Goal: Task Accomplishment & Management: Complete application form

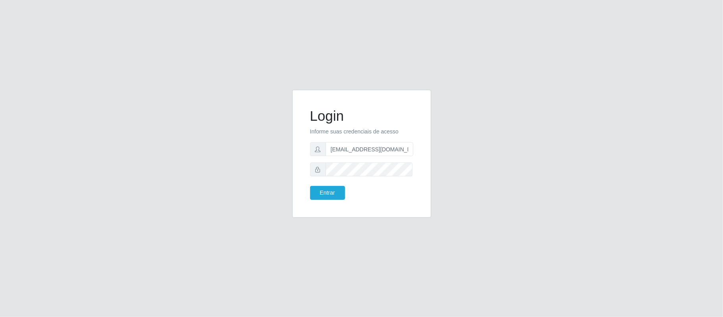
click at [323, 184] on form "Login Informe suas credenciais de acesso [EMAIL_ADDRESS][DOMAIN_NAME] Entrar" at bounding box center [361, 154] width 103 height 92
click at [323, 191] on button "Entrar" at bounding box center [327, 193] width 35 height 14
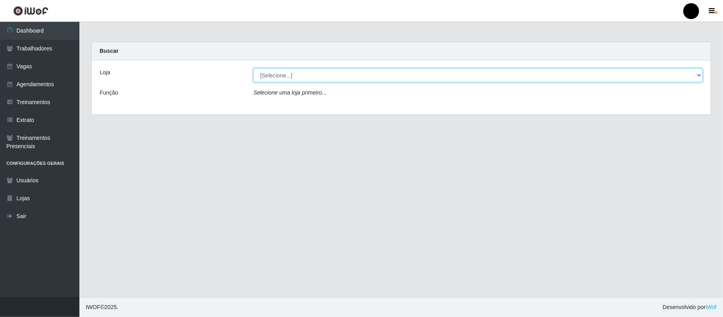
click at [702, 77] on select "[Selecione...] SuperFácil Atacado - Emaús" at bounding box center [478, 75] width 450 height 14
select select "407"
click at [253, 68] on select "[Selecione...] SuperFácil Atacado - Emaús" at bounding box center [478, 75] width 450 height 14
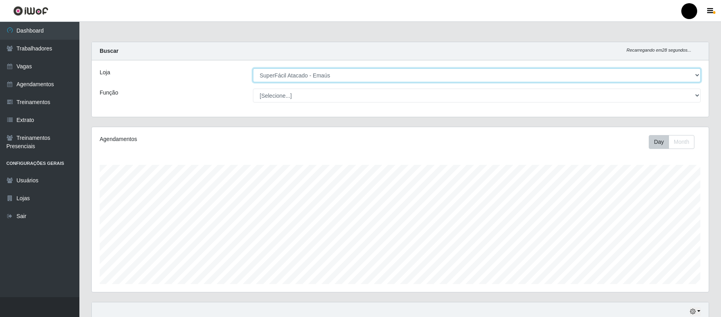
scroll to position [165, 617]
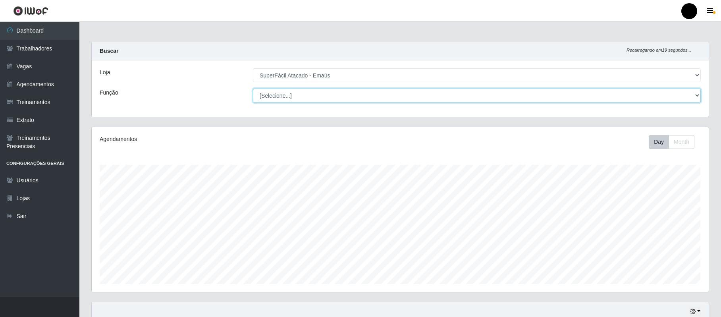
click at [698, 98] on select "[Selecione...] Auxiliar de Estacionamento Auxiliar de Estacionamento + Auxiliar…" at bounding box center [477, 96] width 448 height 14
select select "82"
click at [253, 89] on select "[Selecione...] Auxiliar de Estacionamento Auxiliar de Estacionamento + Auxiliar…" at bounding box center [477, 96] width 448 height 14
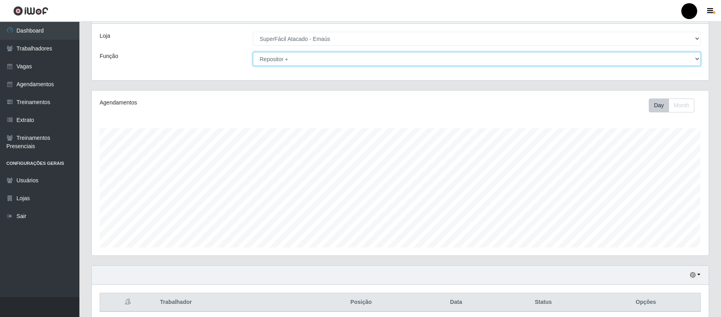
scroll to position [0, 0]
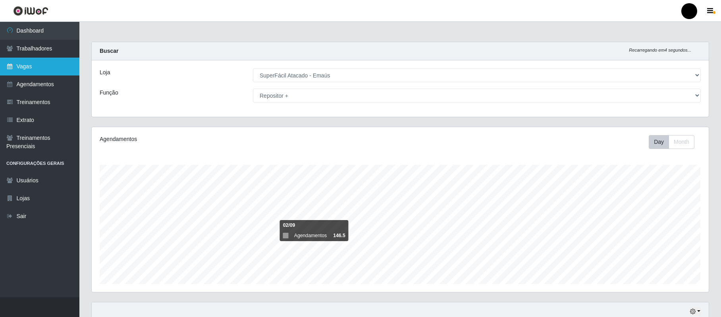
click at [26, 69] on link "Vagas" at bounding box center [39, 67] width 79 height 18
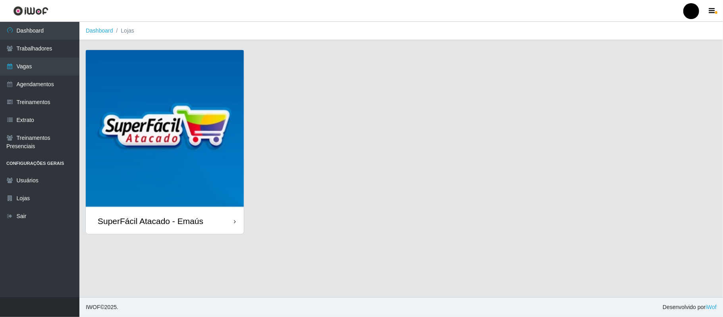
click at [205, 220] on div "SuperFácil Atacado - Emaús" at bounding box center [165, 221] width 158 height 26
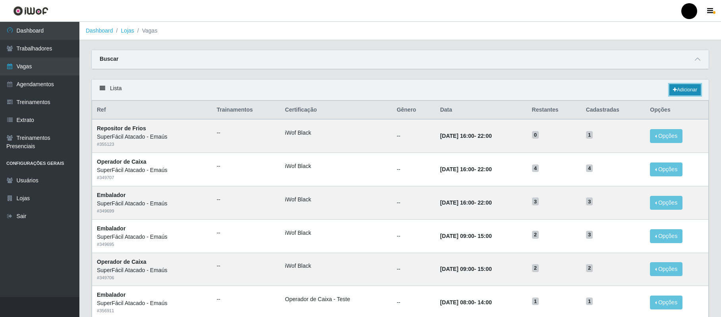
click at [685, 87] on link "Adicionar" at bounding box center [685, 89] width 31 height 11
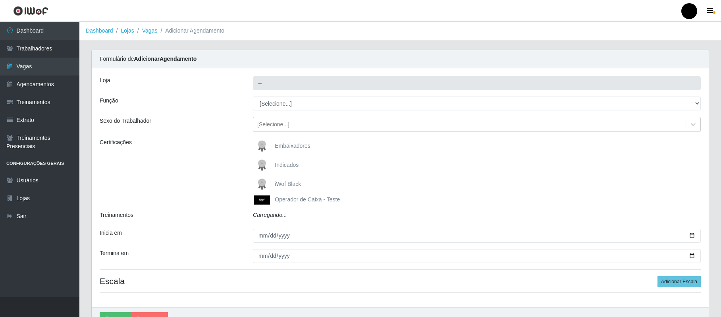
type input "SuperFácil Atacado - Emaús"
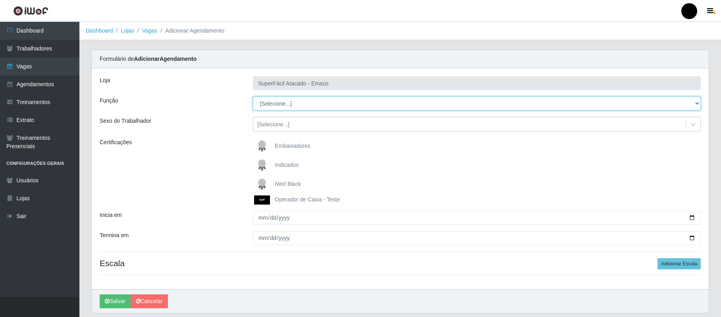
click at [699, 103] on select "[Selecione...] Auxiliar de Estacionamento Auxiliar de Estacionamento + Auxiliar…" at bounding box center [477, 104] width 448 height 14
select select "82"
click at [253, 97] on select "[Selecione...] Auxiliar de Estacionamento Auxiliar de Estacionamento + Auxiliar…" at bounding box center [477, 104] width 448 height 14
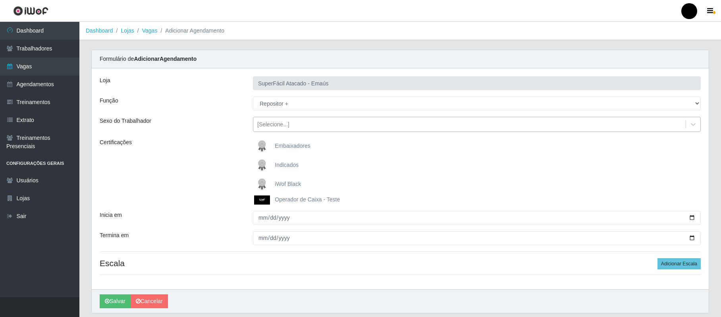
click at [289, 126] on div "[Selecione...]" at bounding box center [469, 124] width 433 height 13
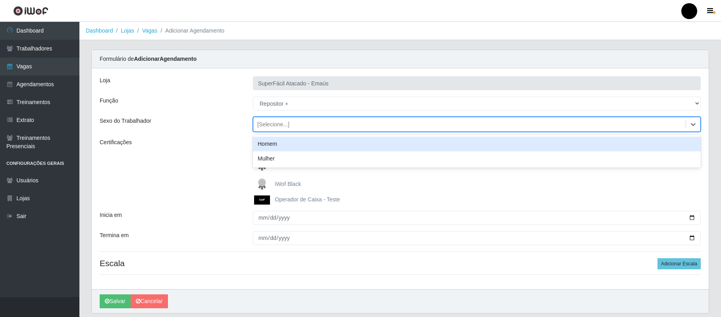
click at [285, 144] on div "Homem" at bounding box center [477, 144] width 448 height 15
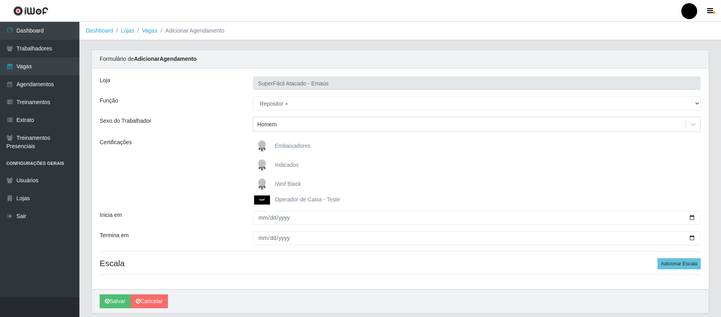
click at [288, 184] on span "iWof Black" at bounding box center [288, 184] width 26 height 6
click at [0, 0] on input "iWof Black" at bounding box center [0, 0] width 0 height 0
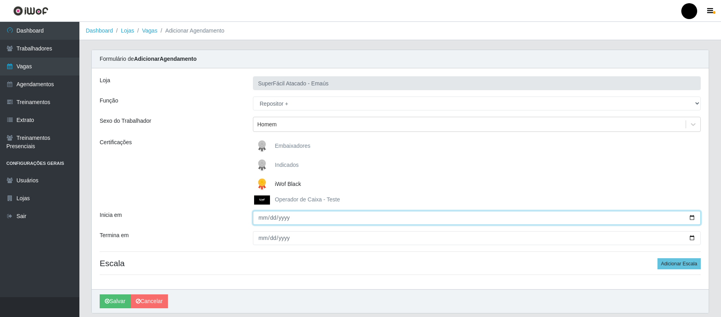
click at [265, 220] on input "Inicia em" at bounding box center [477, 218] width 448 height 14
type input "[DATE]"
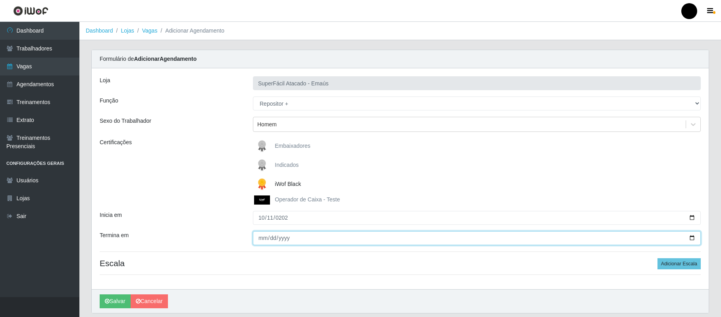
click at [258, 240] on input "Termina em" at bounding box center [477, 238] width 448 height 14
type input "[DATE]"
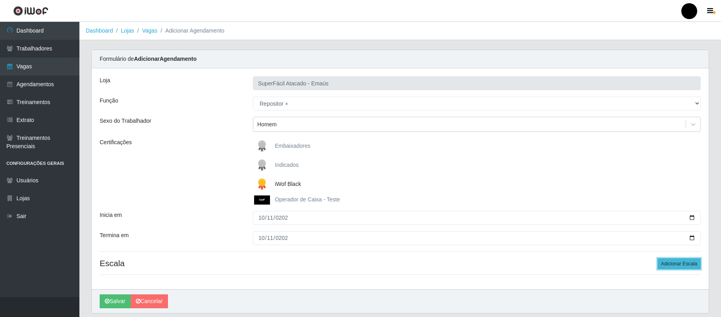
click at [692, 264] on button "Adicionar Escala" at bounding box center [679, 263] width 43 height 11
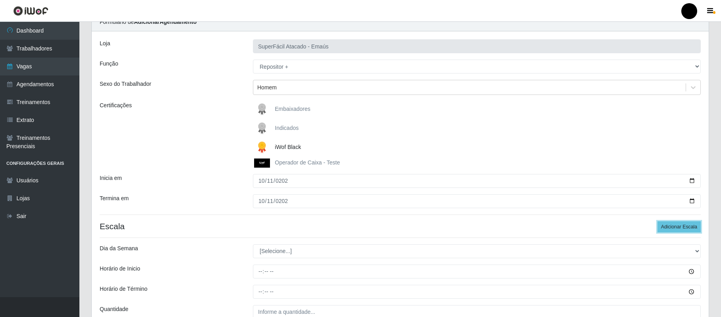
scroll to position [115, 0]
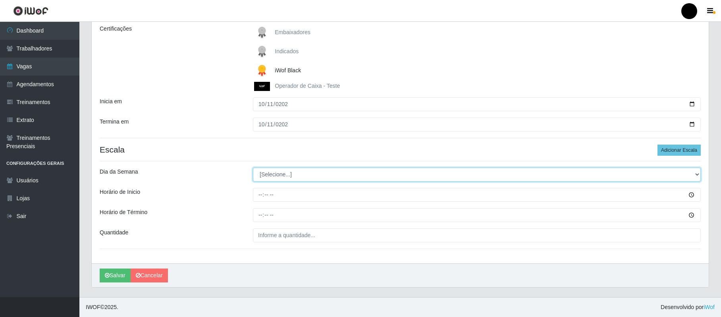
click at [604, 169] on select "[Selecione...] Segunda Terça Quarta Quinta Sexta Sábado Domingo" at bounding box center [477, 175] width 448 height 14
select select "6"
click at [253, 168] on select "[Selecione...] Segunda Terça Quarta Quinta Sexta Sábado Domingo" at bounding box center [477, 175] width 448 height 14
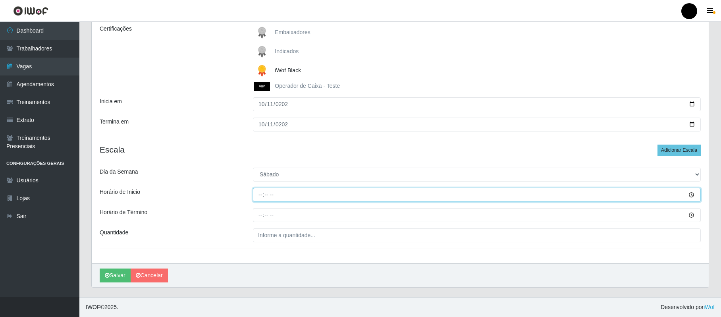
click at [261, 193] on input "Horário de Inicio" at bounding box center [477, 195] width 448 height 14
type input "09:00"
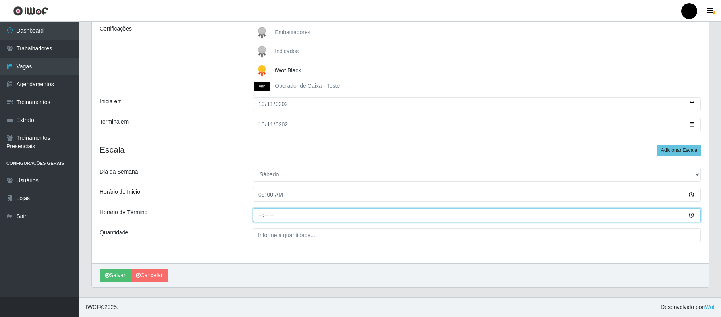
click at [261, 212] on input "Horário de Término" at bounding box center [477, 215] width 448 height 14
type input "17:00"
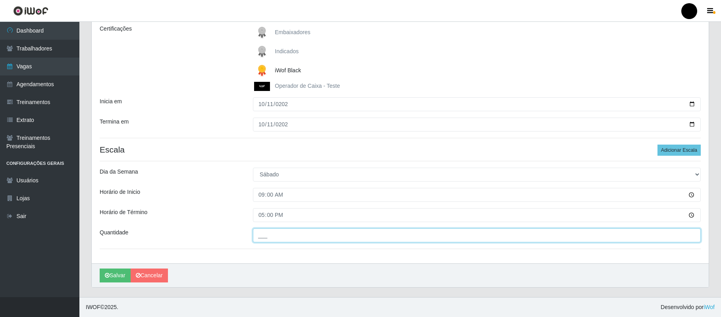
click at [286, 237] on input "___" at bounding box center [477, 235] width 448 height 14
type input "02_"
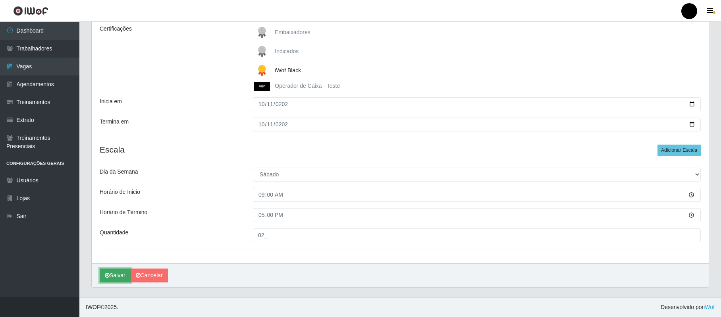
click at [120, 278] on button "Salvar" at bounding box center [115, 276] width 31 height 14
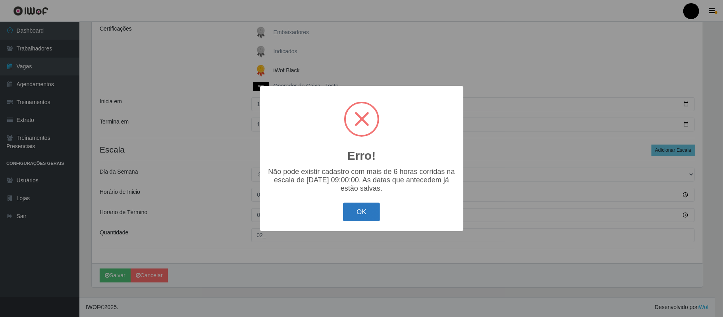
click at [367, 218] on button "OK" at bounding box center [361, 212] width 37 height 19
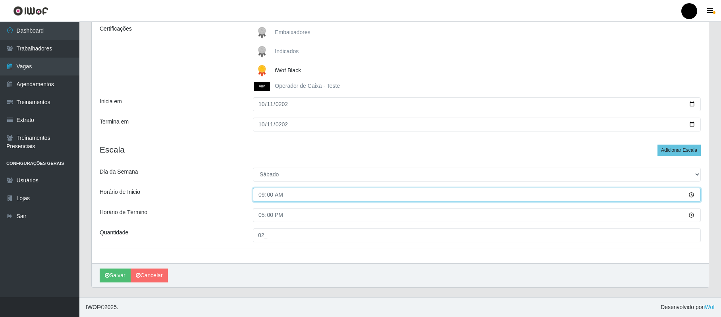
click at [280, 197] on input "09:00" at bounding box center [477, 195] width 448 height 14
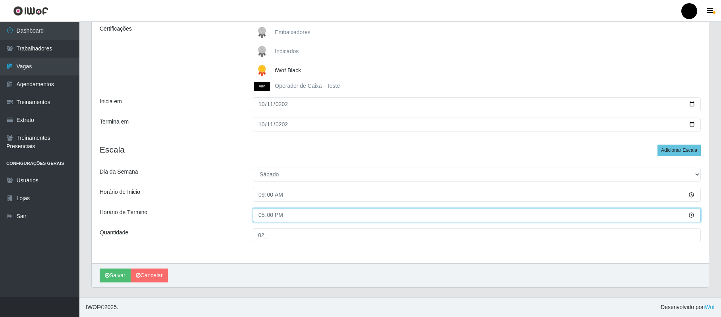
click at [265, 214] on input "17:00" at bounding box center [477, 215] width 448 height 14
type input "15:00"
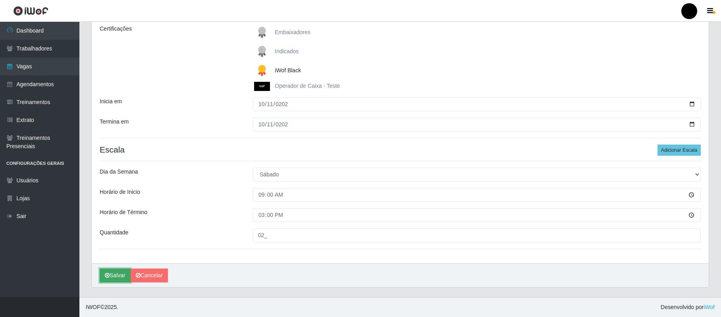
click at [115, 272] on button "Salvar" at bounding box center [115, 276] width 31 height 14
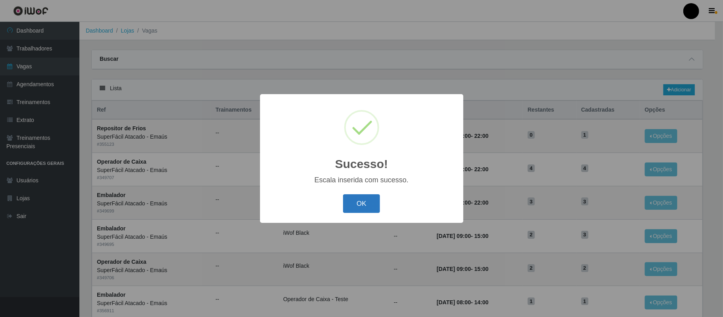
click at [349, 201] on button "OK" at bounding box center [361, 203] width 37 height 19
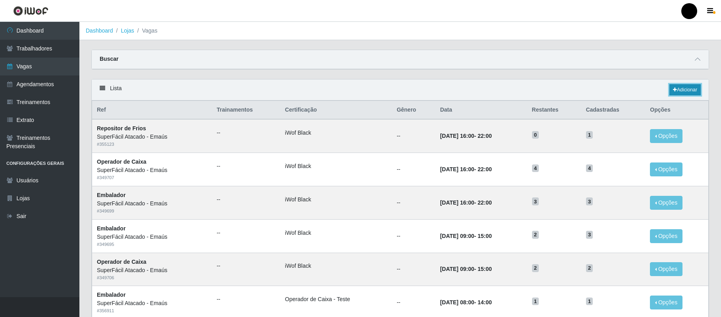
click at [686, 88] on link "Adicionar" at bounding box center [685, 89] width 31 height 11
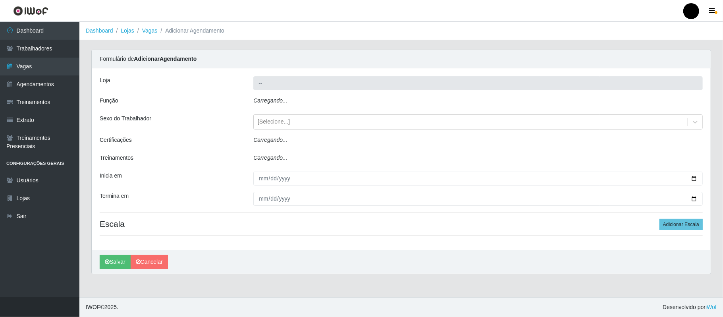
type input "SuperFácil Atacado - Emaús"
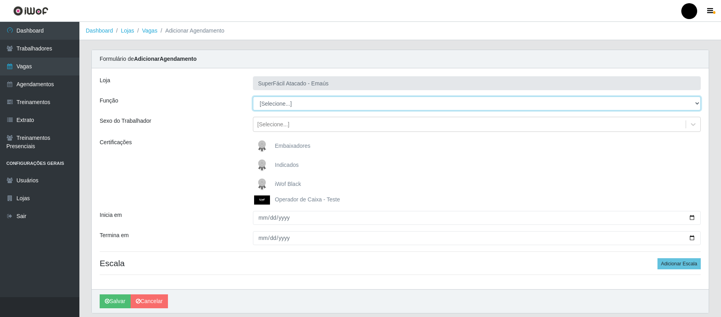
click at [697, 100] on select "[Selecione...] Auxiliar de Estacionamento Auxiliar de Estacionamento + Auxiliar…" at bounding box center [477, 104] width 448 height 14
select select "82"
click at [253, 97] on select "[Selecione...] Auxiliar de Estacionamento Auxiliar de Estacionamento + Auxiliar…" at bounding box center [477, 104] width 448 height 14
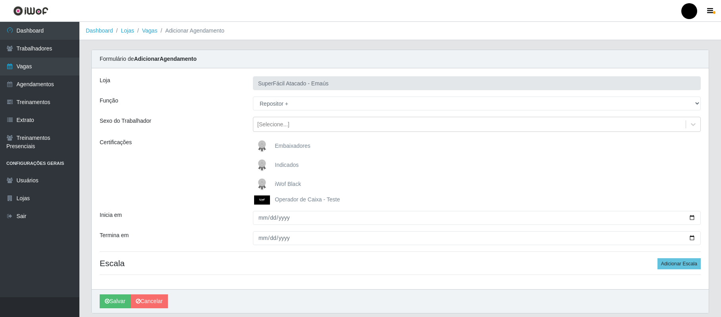
click at [283, 183] on span "iWof Black" at bounding box center [288, 184] width 26 height 6
click at [0, 0] on input "iWof Black" at bounding box center [0, 0] width 0 height 0
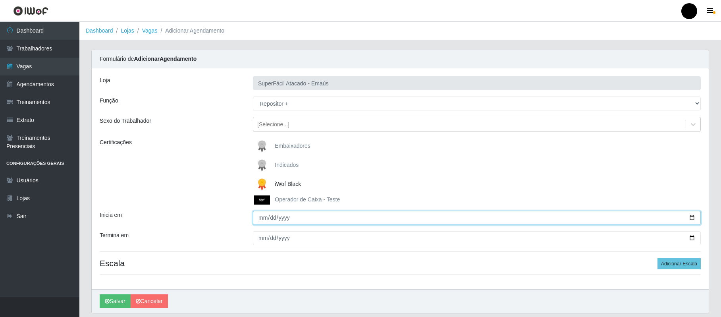
click at [261, 218] on input "Inicia em" at bounding box center [477, 218] width 448 height 14
type input "[DATE]"
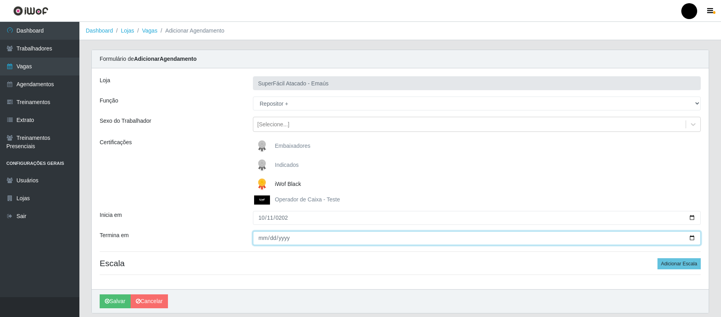
click at [262, 237] on input "Termina em" at bounding box center [477, 238] width 448 height 14
type input "[DATE]"
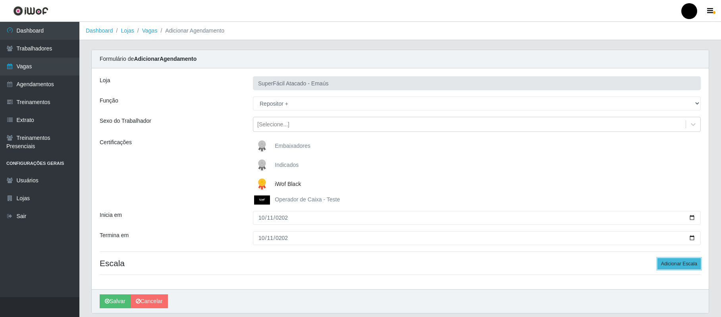
click at [682, 261] on button "Adicionar Escala" at bounding box center [679, 263] width 43 height 11
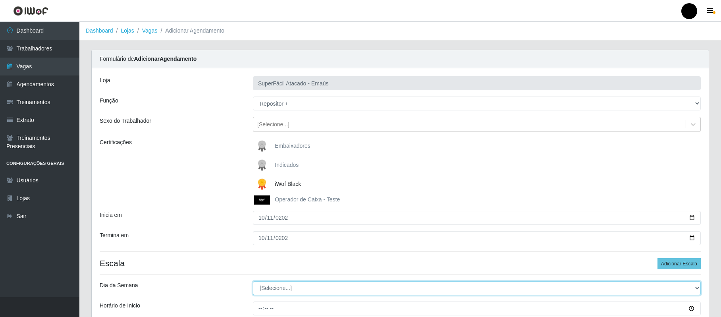
click at [395, 289] on select "[Selecione...] Segunda Terça Quarta Quinta Sexta Sábado Domingo" at bounding box center [477, 288] width 448 height 14
select select "6"
click at [253, 282] on select "[Selecione...] Segunda Terça Quarta Quinta Sexta Sábado Domingo" at bounding box center [477, 288] width 448 height 14
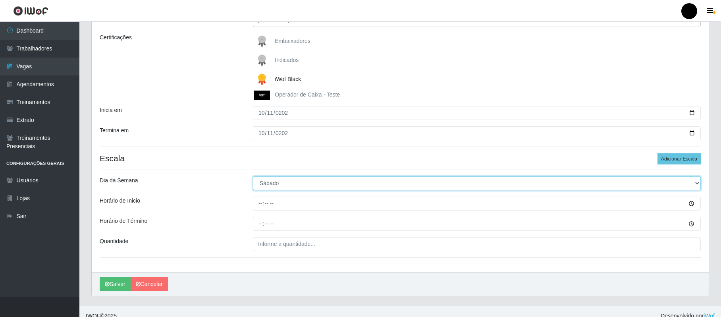
scroll to position [115, 0]
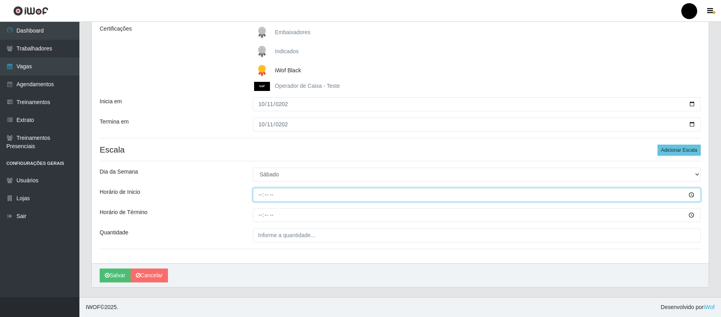
click at [257, 196] on input "Horário de Inicio" at bounding box center [477, 195] width 448 height 14
type input "16:00"
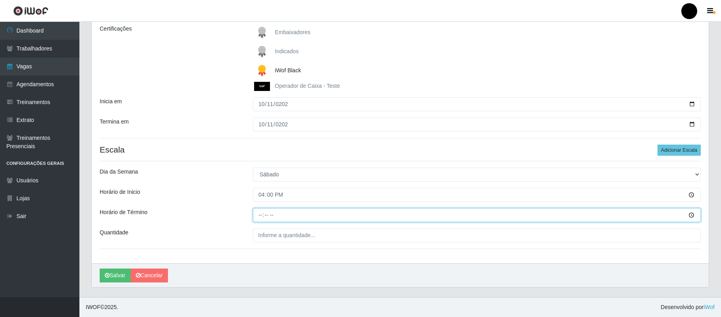
click at [263, 215] on input "Horário de Término" at bounding box center [477, 215] width 448 height 14
type input "22:00"
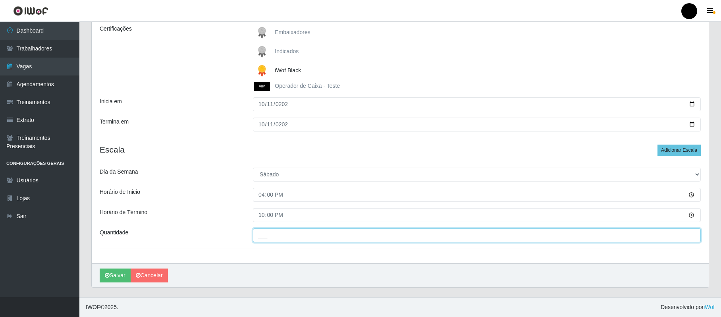
click at [261, 232] on input "___" at bounding box center [477, 235] width 448 height 14
type input "01_"
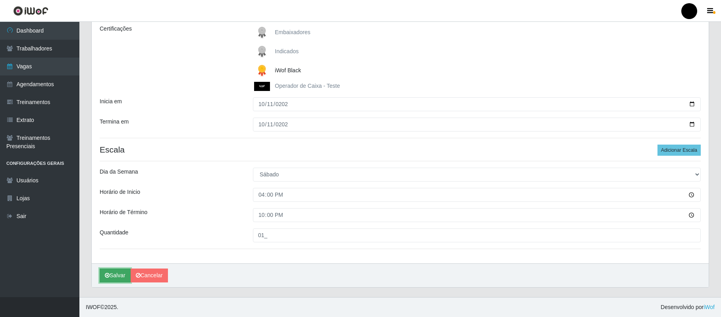
click at [118, 279] on button "Salvar" at bounding box center [115, 276] width 31 height 14
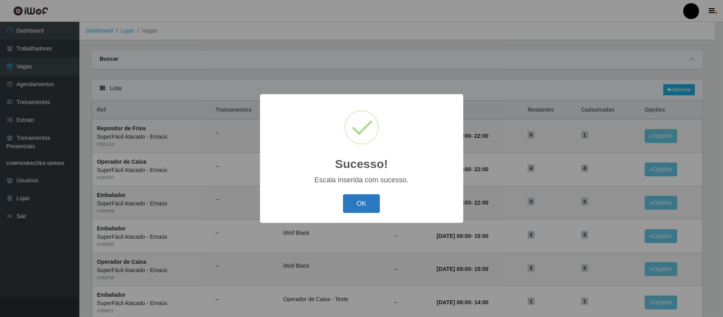
click at [362, 203] on button "OK" at bounding box center [361, 203] width 37 height 19
